Goal: Task Accomplishment & Management: Manage account settings

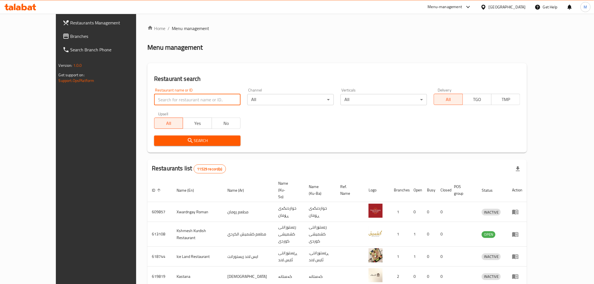
click at [154, 99] on input "search" at bounding box center [197, 99] width 87 height 11
type input "nakah hatab"
click button "Search" at bounding box center [197, 141] width 87 height 10
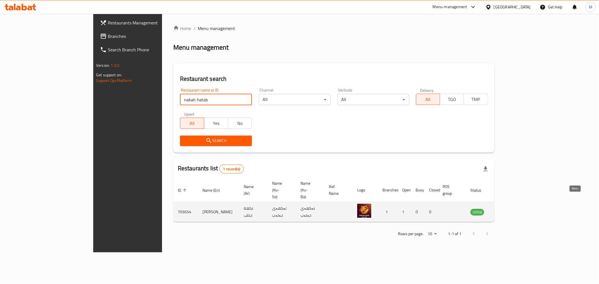
click at [507, 209] on icon "enhanced table" at bounding box center [503, 212] width 7 height 7
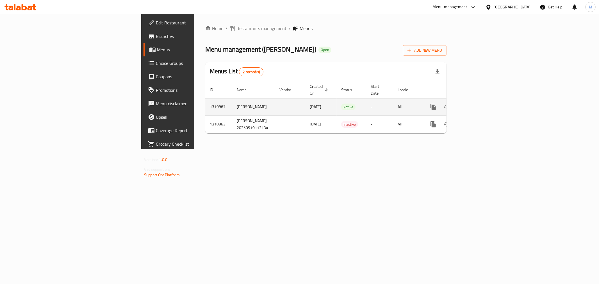
click at [481, 100] on link "enhanced table" at bounding box center [473, 106] width 13 height 13
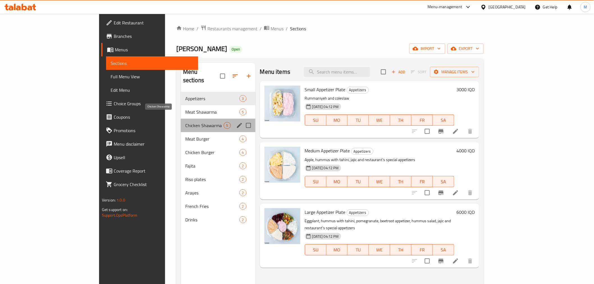
click at [185, 122] on span "Chicken Shawarma" at bounding box center [204, 125] width 38 height 7
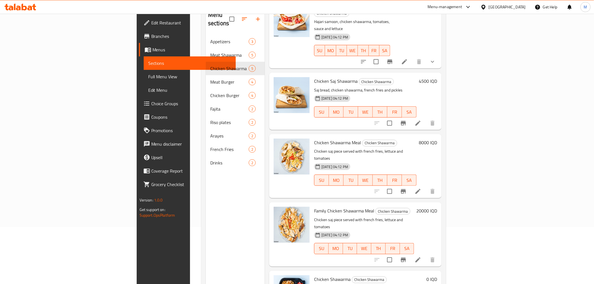
scroll to position [79, 0]
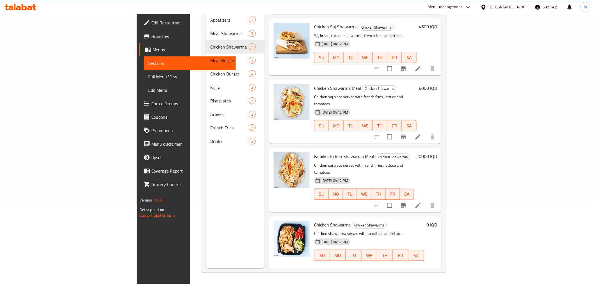
scroll to position [104, 0]
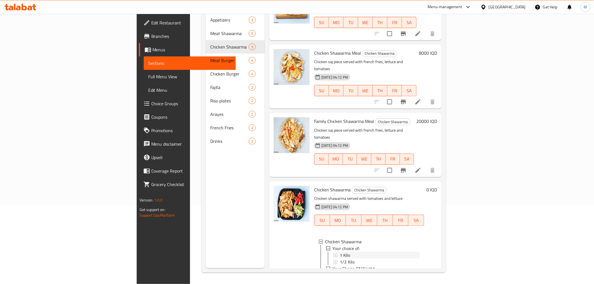
click at [340, 252] on span "1 Kilo" at bounding box center [345, 255] width 10 height 7
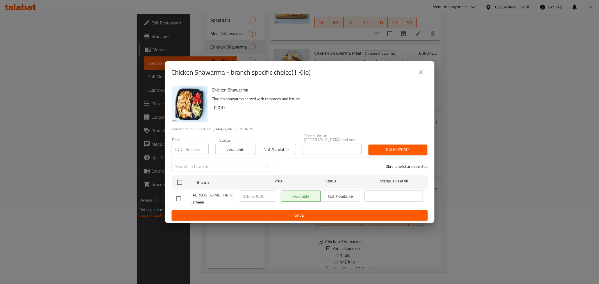
click at [474, 181] on div "Chicken Shawarma - branch specific choice(1 Kilo) Chicken Shawarma Chicken shaw…" at bounding box center [299, 142] width 599 height 284
click at [424, 74] on icon "close" at bounding box center [421, 72] width 7 height 7
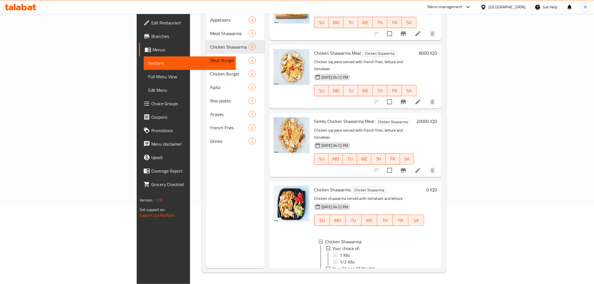
click at [340, 272] on span "1 Kilo" at bounding box center [345, 275] width 10 height 7
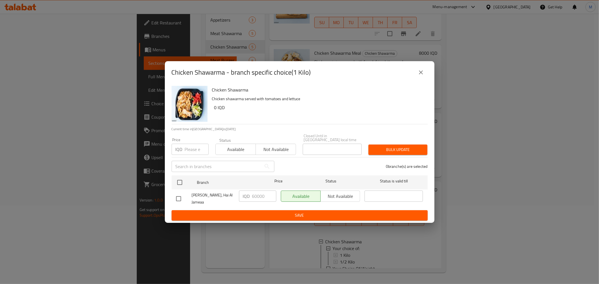
click at [465, 203] on div "Chicken Shawarma - branch specific choice(1 Kilo) Chicken Shawarma Chicken shaw…" at bounding box center [299, 142] width 599 height 284
click at [423, 72] on icon "close" at bounding box center [421, 72] width 7 height 7
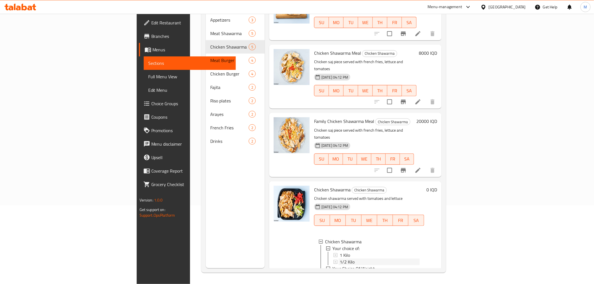
click at [340, 259] on span "1/2 Kilo" at bounding box center [347, 262] width 15 height 7
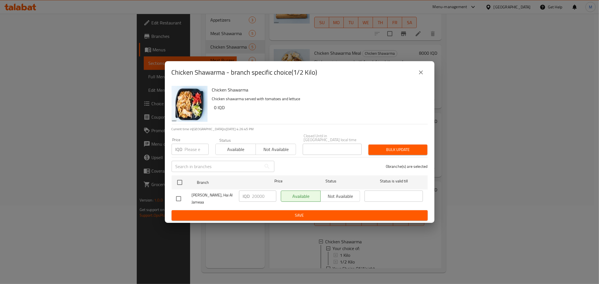
click at [423, 72] on icon "close" at bounding box center [421, 72] width 7 height 7
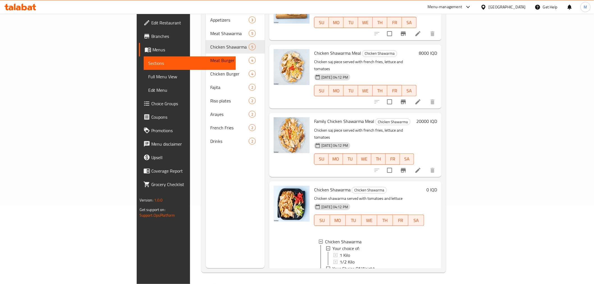
click at [340, 279] on span "1/2 Kilo" at bounding box center [347, 282] width 15 height 7
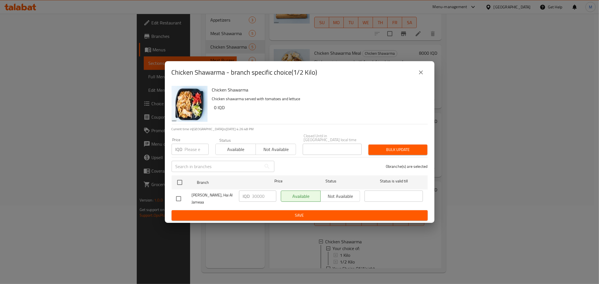
click at [349, 195] on div "Available Not available" at bounding box center [321, 196] width 80 height 11
click at [343, 192] on div "Available Not available" at bounding box center [321, 196] width 80 height 11
click at [342, 192] on div "Available Not available" at bounding box center [321, 196] width 80 height 11
click at [219, 179] on span "Branch" at bounding box center [226, 182] width 58 height 7
click at [340, 194] on div "Available Not available" at bounding box center [321, 196] width 80 height 11
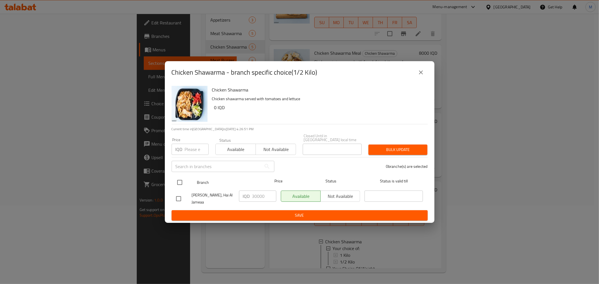
click at [192, 180] on div at bounding box center [184, 182] width 21 height 16
click at [183, 180] on input "checkbox" at bounding box center [180, 183] width 12 height 12
checkbox input "true"
click at [329, 193] on span "Not available" at bounding box center [340, 196] width 35 height 8
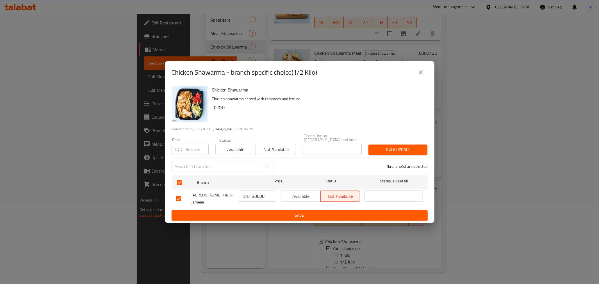
click at [317, 214] on span "Save" at bounding box center [299, 215] width 247 height 7
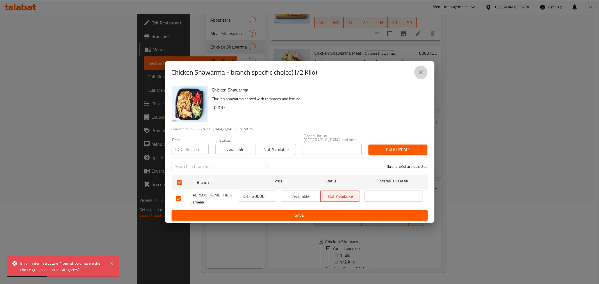
click at [420, 74] on icon "close" at bounding box center [421, 73] width 4 height 4
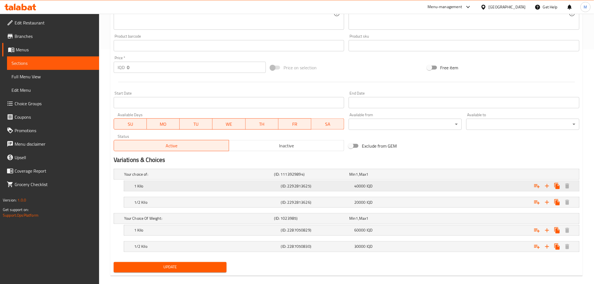
scroll to position [242, 0]
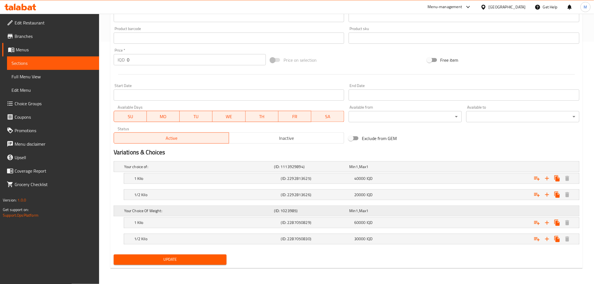
click at [237, 209] on h5 "Your Choice Of Weight:" at bounding box center [198, 211] width 148 height 6
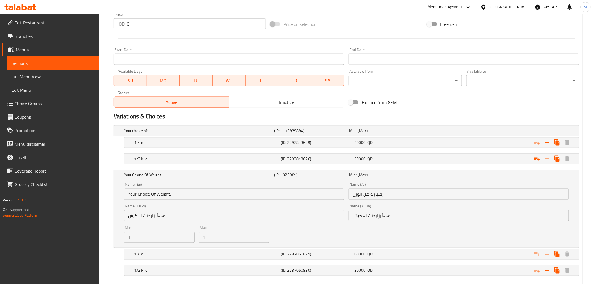
scroll to position [310, 0]
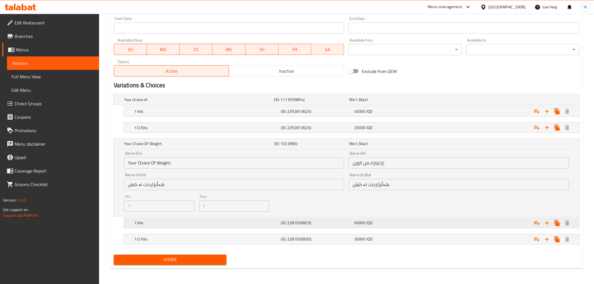
click at [232, 224] on h5 "1 Kilo" at bounding box center [206, 224] width 145 height 6
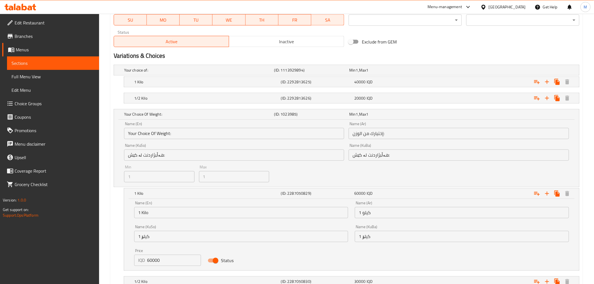
scroll to position [382, 0]
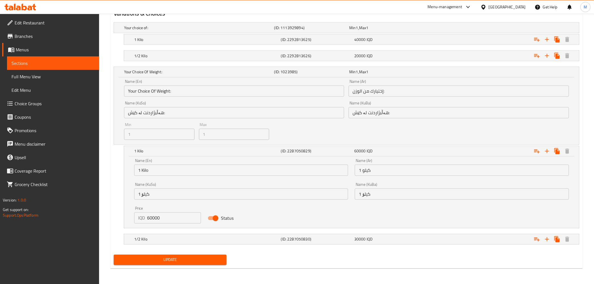
click at [215, 220] on input "Status" at bounding box center [216, 218] width 32 height 11
checkbox input "false"
click at [208, 238] on h5 "1/2 Kilo" at bounding box center [206, 240] width 145 height 6
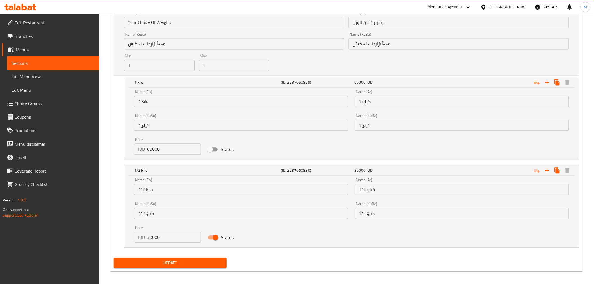
scroll to position [453, 0]
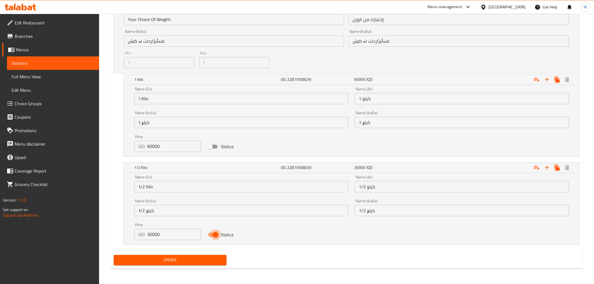
click at [214, 235] on input "Status" at bounding box center [216, 235] width 32 height 11
checkbox input "false"
click at [205, 259] on span "Update" at bounding box center [170, 260] width 104 height 7
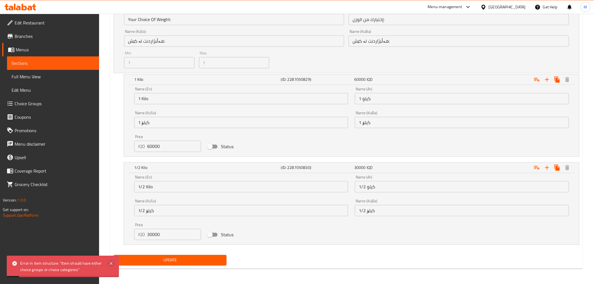
click at [111, 262] on icon at bounding box center [111, 263] width 7 height 7
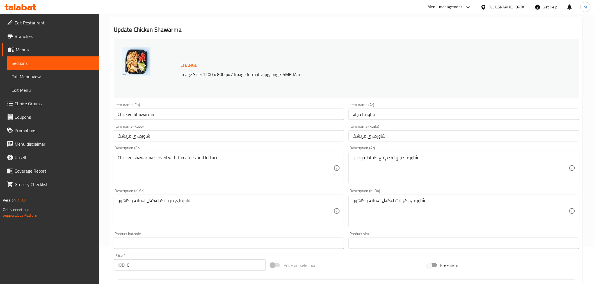
scroll to position [0, 0]
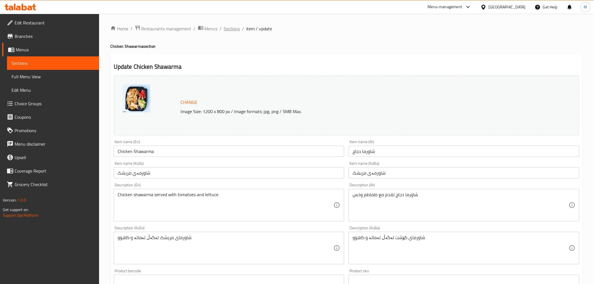
click at [233, 28] on span "Sections" at bounding box center [232, 28] width 16 height 7
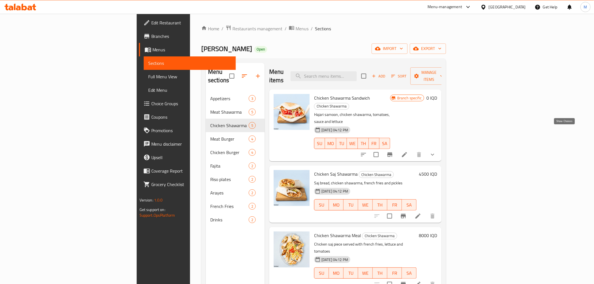
click at [436, 151] on icon "show more" at bounding box center [433, 154] width 7 height 7
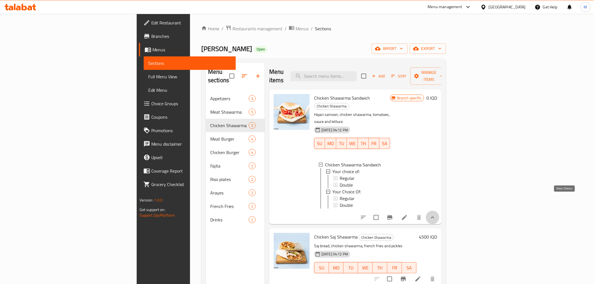
click at [436, 214] on icon "show more" at bounding box center [433, 217] width 7 height 7
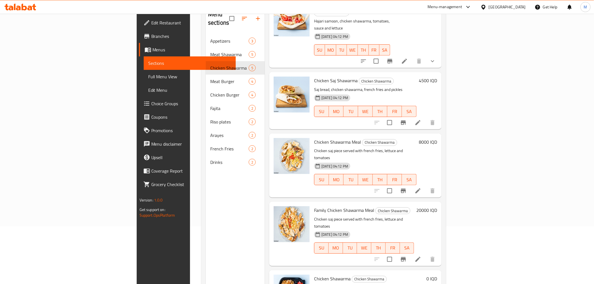
scroll to position [79, 0]
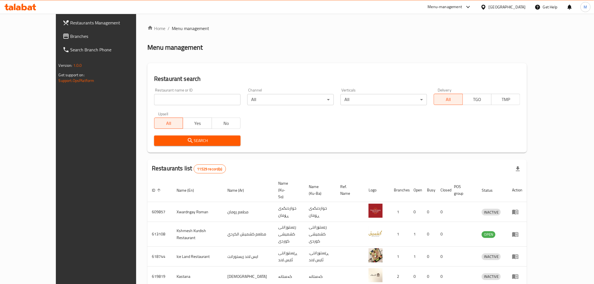
click at [154, 99] on input "search" at bounding box center [197, 99] width 87 height 11
type input "k"
type input "nakah hatab"
click at [161, 140] on span "Search" at bounding box center [198, 140] width 78 height 7
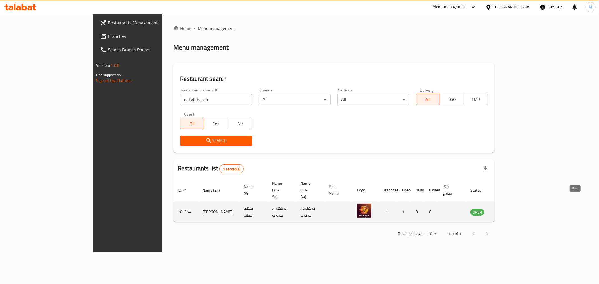
click at [507, 210] on icon "enhanced table" at bounding box center [503, 212] width 6 height 5
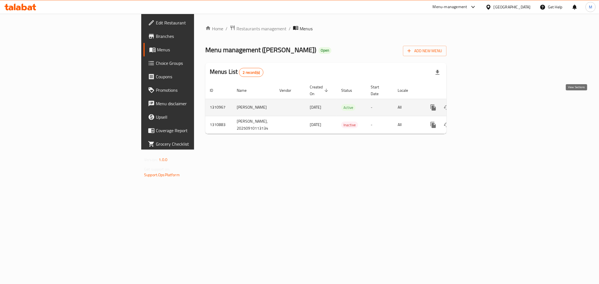
click at [477, 104] on icon "enhanced table" at bounding box center [474, 107] width 7 height 7
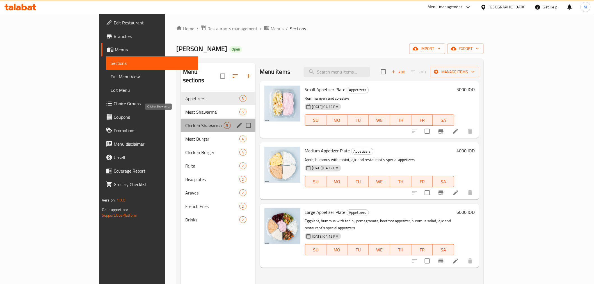
click at [185, 122] on span "Chicken Shawarma" at bounding box center [204, 125] width 38 height 7
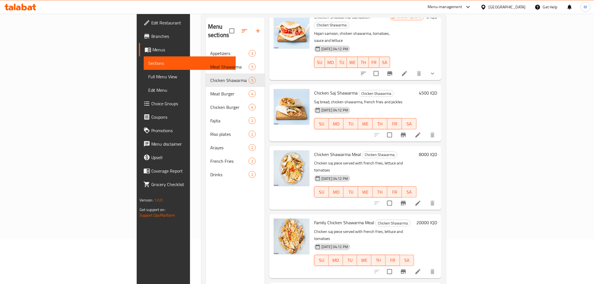
scroll to position [79, 0]
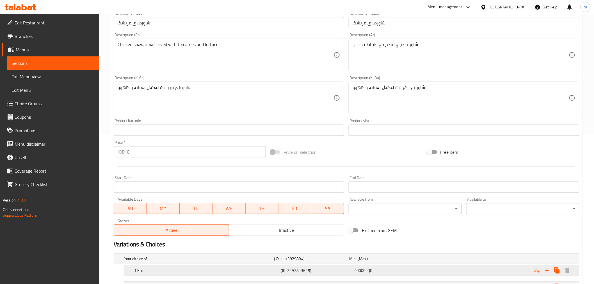
scroll to position [242, 0]
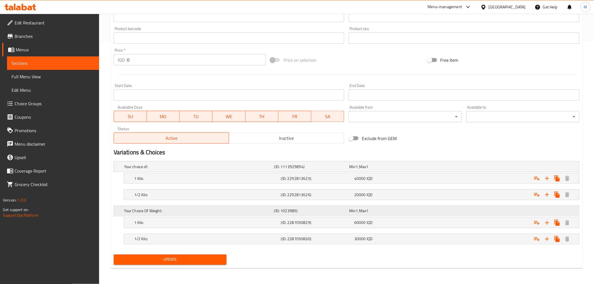
click at [317, 207] on div "(ID: 1023985)" at bounding box center [310, 211] width 75 height 8
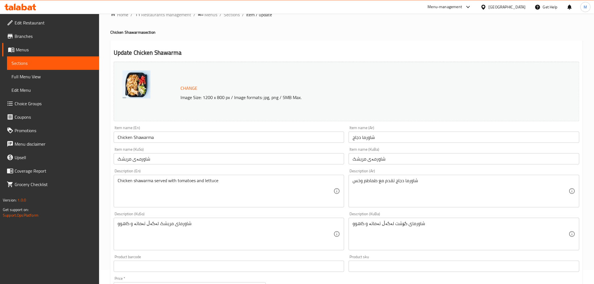
scroll to position [0, 0]
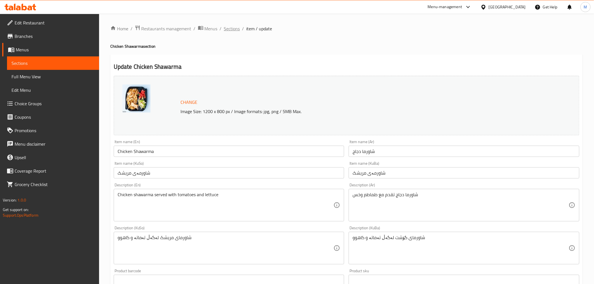
click at [235, 28] on span "Sections" at bounding box center [232, 28] width 16 height 7
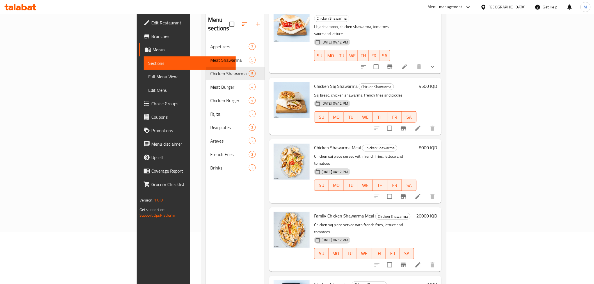
scroll to position [79, 0]
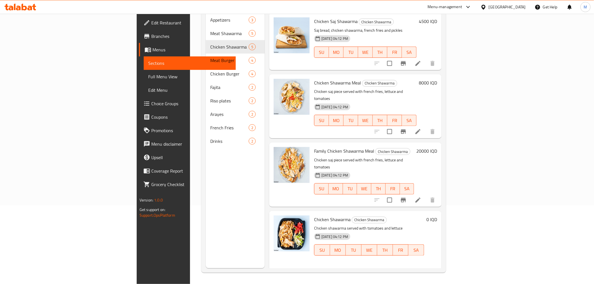
scroll to position [104, 0]
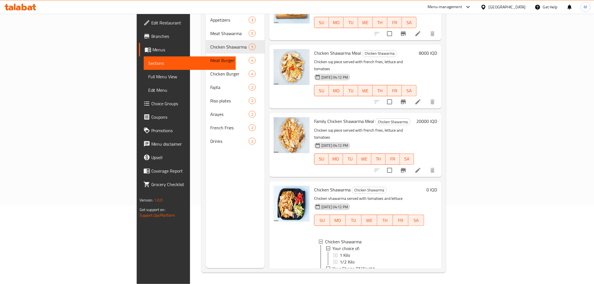
click at [339, 272] on div "1 Kilo" at bounding box center [379, 275] width 81 height 7
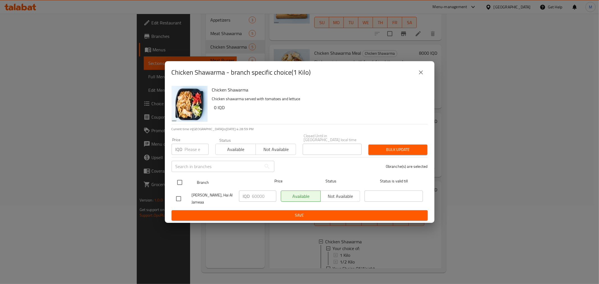
click at [195, 180] on div "Branch" at bounding box center [226, 182] width 63 height 16
click at [178, 180] on input "checkbox" at bounding box center [180, 183] width 12 height 12
checkbox input "true"
click at [338, 193] on span "Not available" at bounding box center [340, 196] width 35 height 8
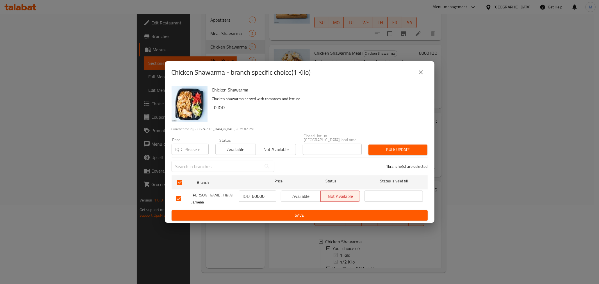
click at [317, 214] on span "Save" at bounding box center [299, 215] width 247 height 7
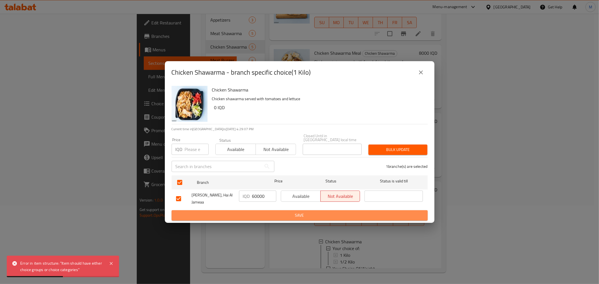
click at [317, 214] on span "Save" at bounding box center [299, 215] width 247 height 7
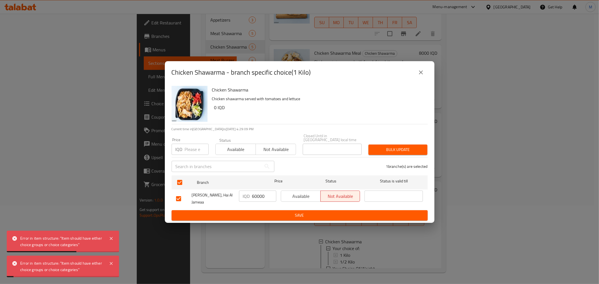
click at [267, 146] on span "Not available" at bounding box center [276, 150] width 36 height 8
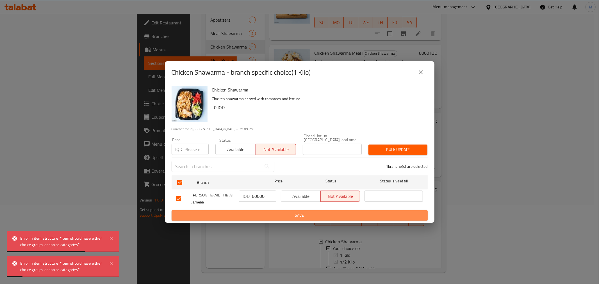
click at [285, 213] on span "Save" at bounding box center [299, 215] width 247 height 7
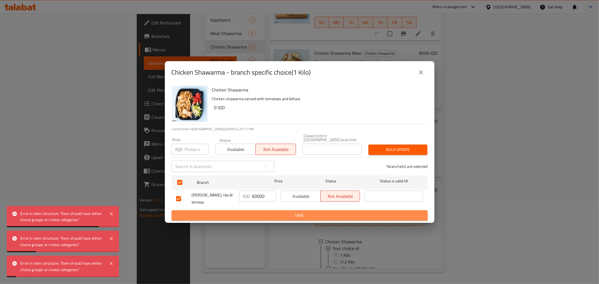
click at [286, 213] on span "Save" at bounding box center [299, 215] width 247 height 7
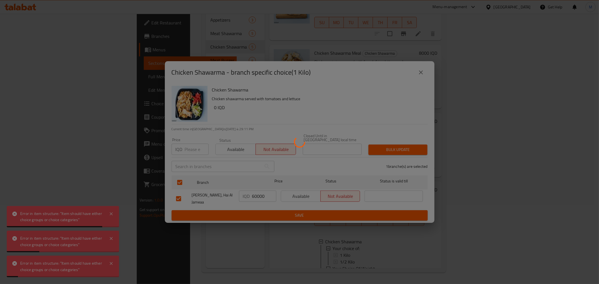
click at [286, 213] on div at bounding box center [299, 142] width 599 height 284
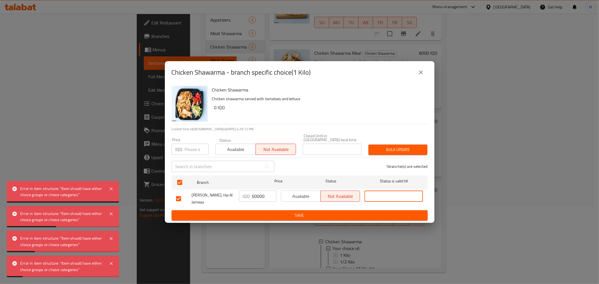
click at [377, 193] on input "text" at bounding box center [394, 196] width 58 height 11
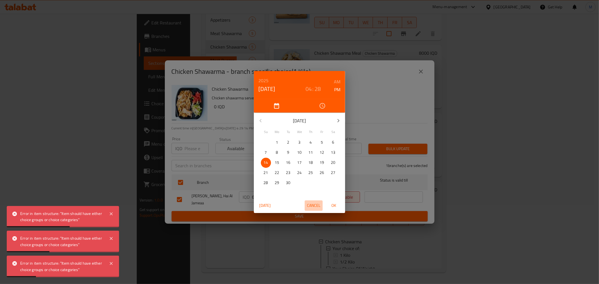
click at [316, 202] on span "Cancel" at bounding box center [313, 205] width 13 height 7
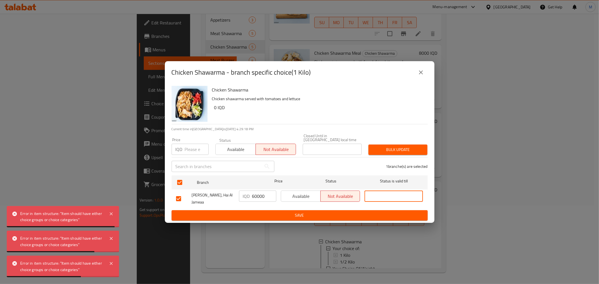
click at [419, 74] on icon "close" at bounding box center [421, 72] width 7 height 7
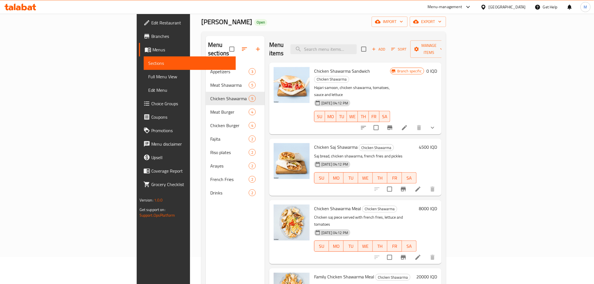
scroll to position [0, 0]
